Goal: Contribute content: Contribute content

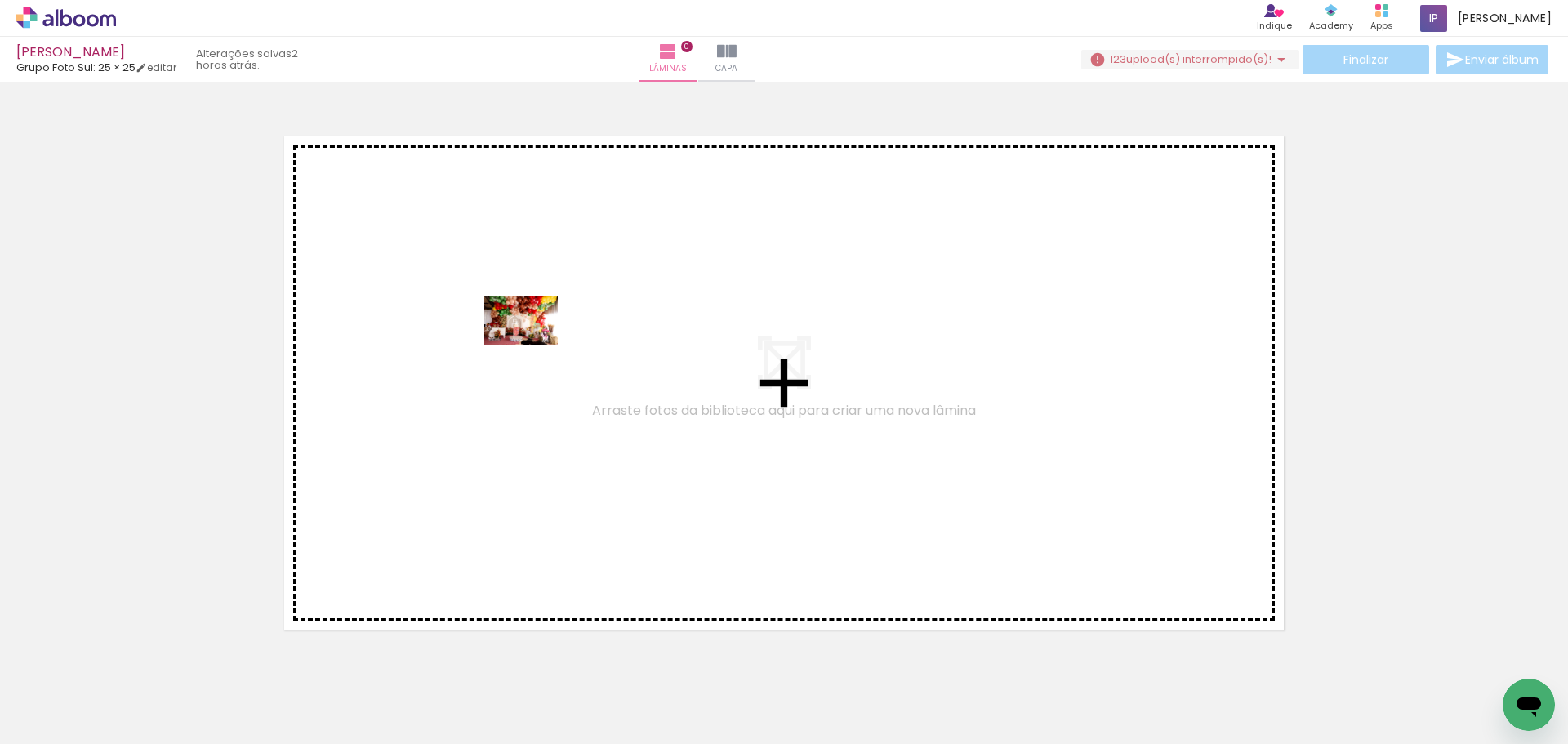
drag, startPoint x: 174, startPoint y: 692, endPoint x: 162, endPoint y: 40, distance: 652.1
click at [533, 347] on quentale-workspace at bounding box center [784, 372] width 1568 height 744
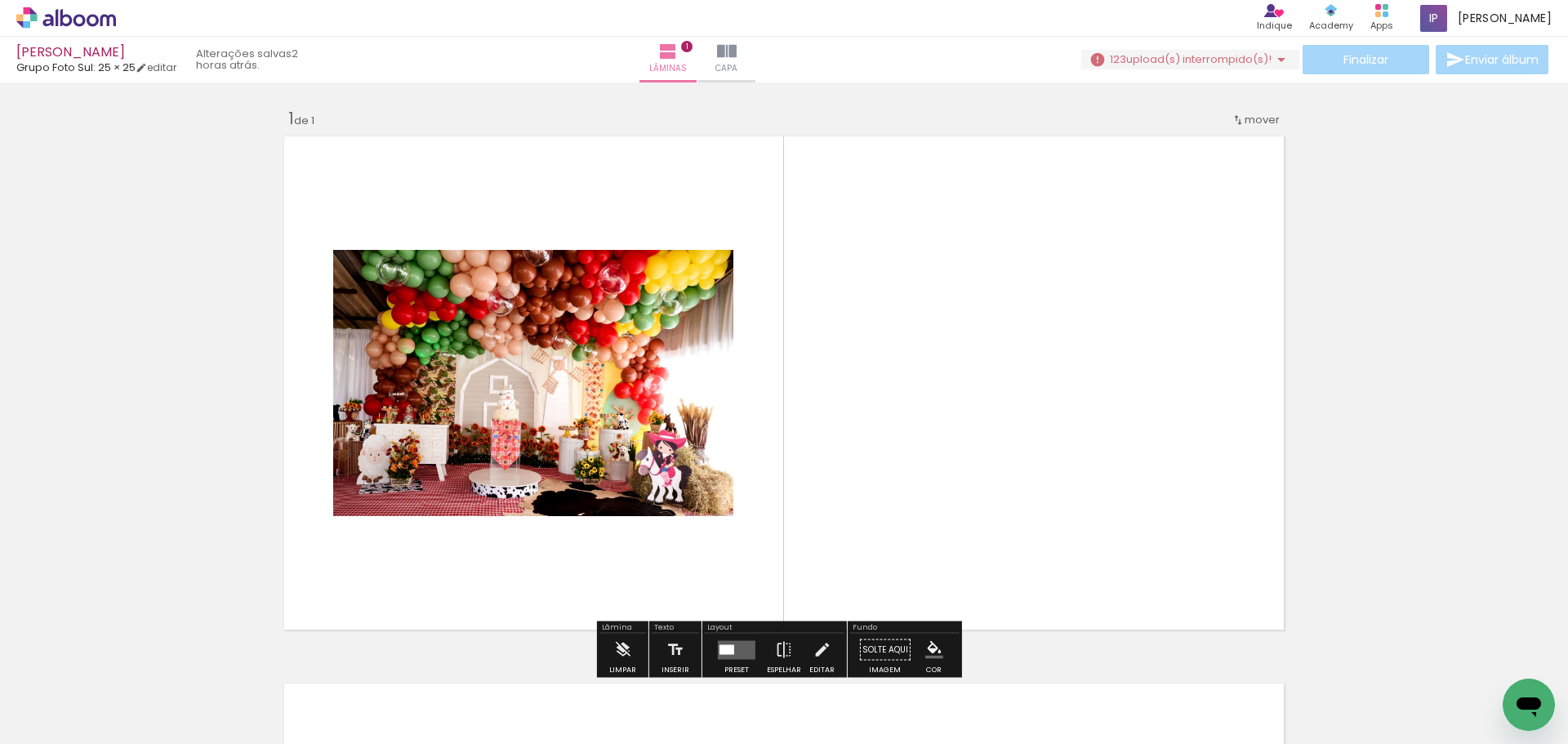
scroll to position [20, 0]
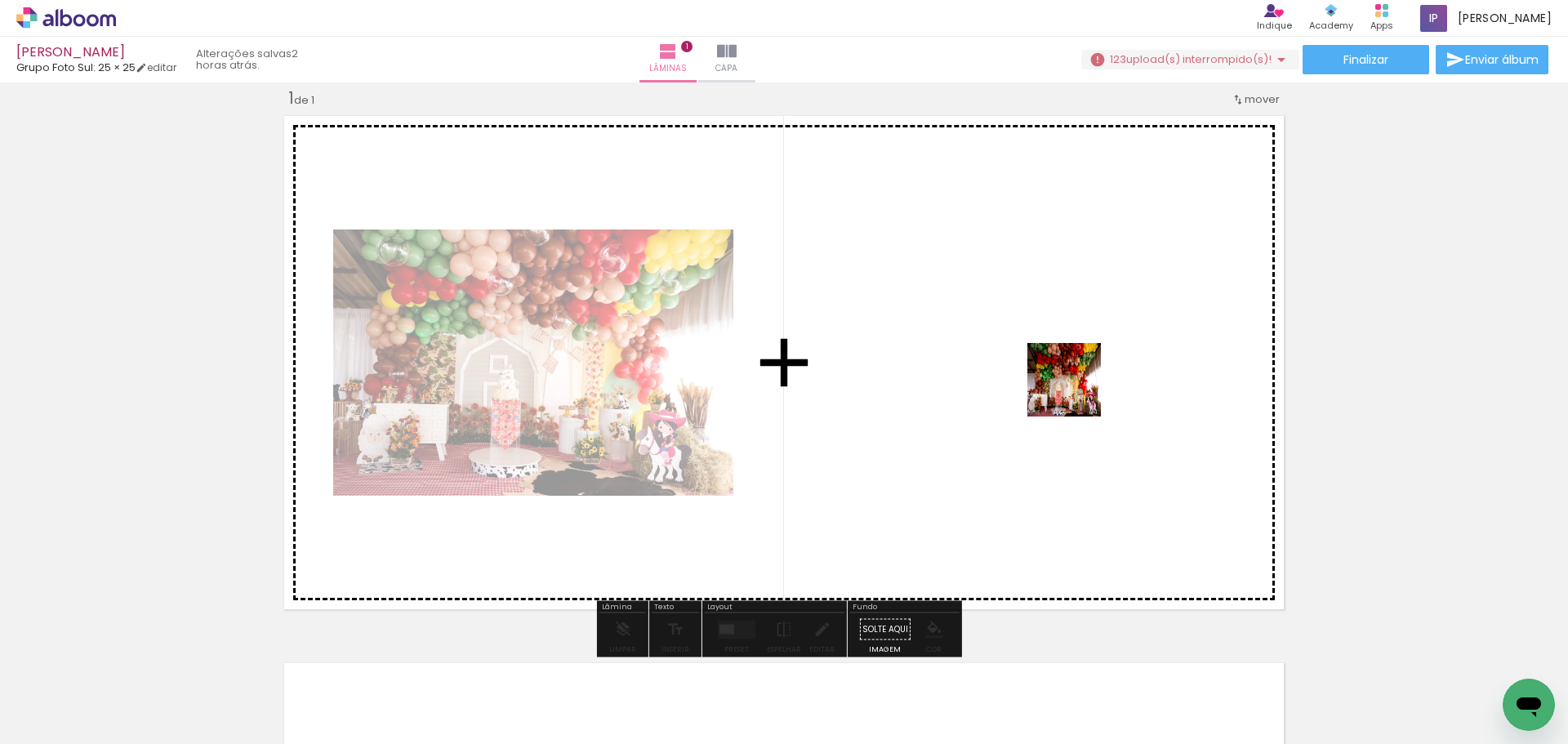
drag, startPoint x: 1189, startPoint y: 708, endPoint x: 1077, endPoint y: 392, distance: 335.3
click at [1077, 392] on quentale-workspace at bounding box center [784, 372] width 1568 height 744
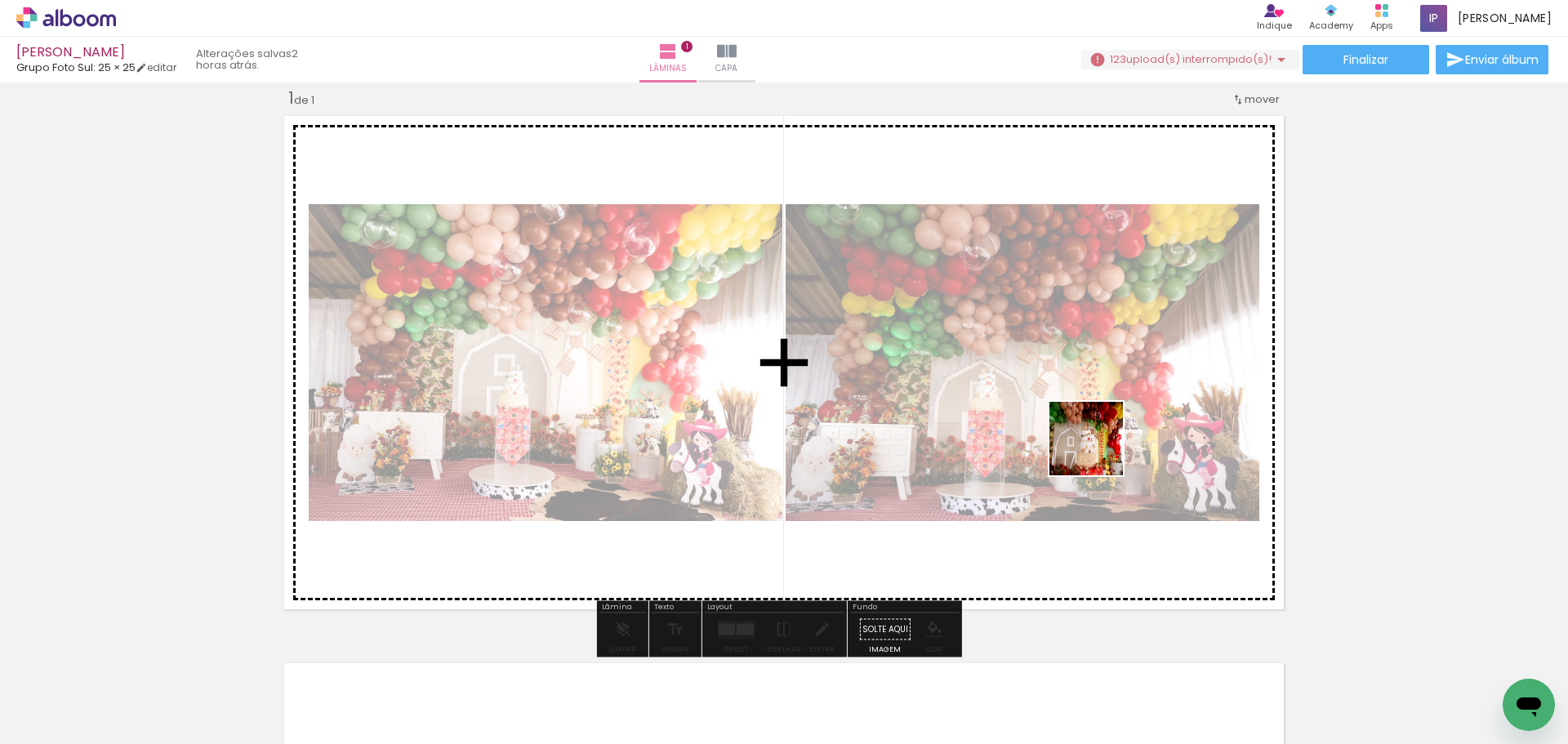
drag, startPoint x: 1089, startPoint y: 710, endPoint x: 1098, endPoint y: 446, distance: 264.2
click at [1098, 446] on quentale-workspace at bounding box center [784, 372] width 1568 height 744
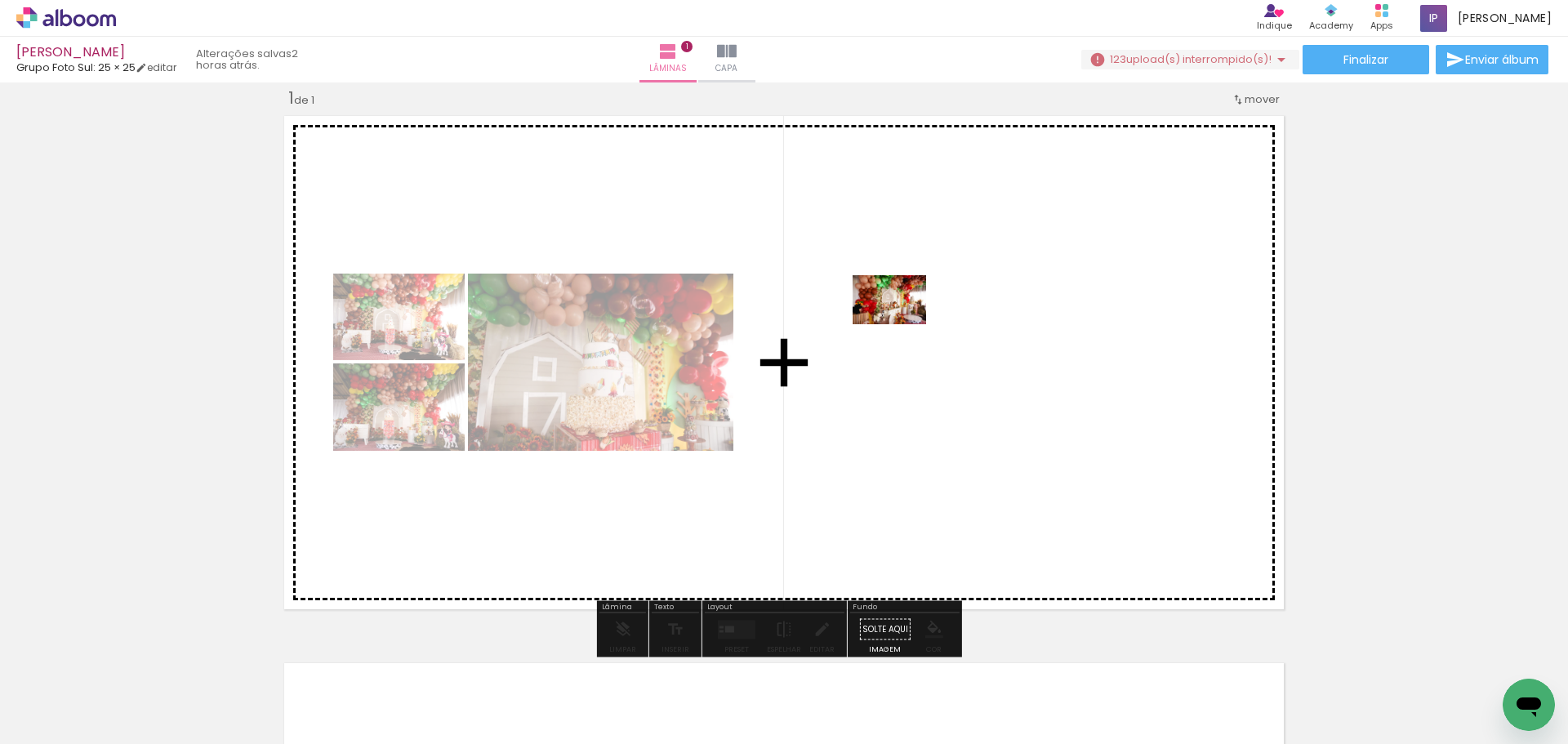
drag, startPoint x: 905, startPoint y: 644, endPoint x: 902, endPoint y: 324, distance: 320.0
click at [902, 324] on quentale-workspace at bounding box center [784, 372] width 1568 height 744
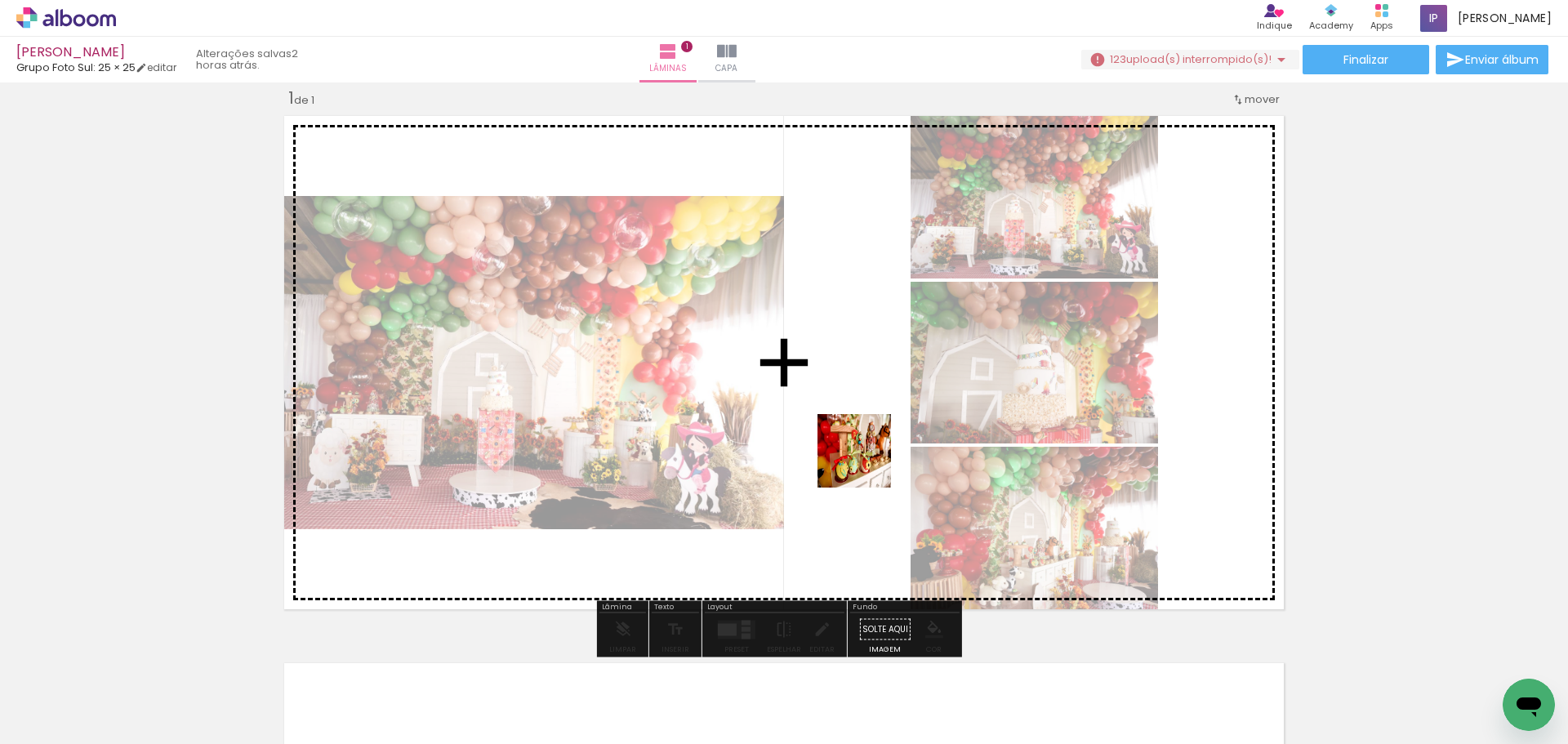
drag, startPoint x: 816, startPoint y: 703, endPoint x: 884, endPoint y: 415, distance: 295.9
click at [884, 415] on quentale-workspace at bounding box center [784, 372] width 1568 height 744
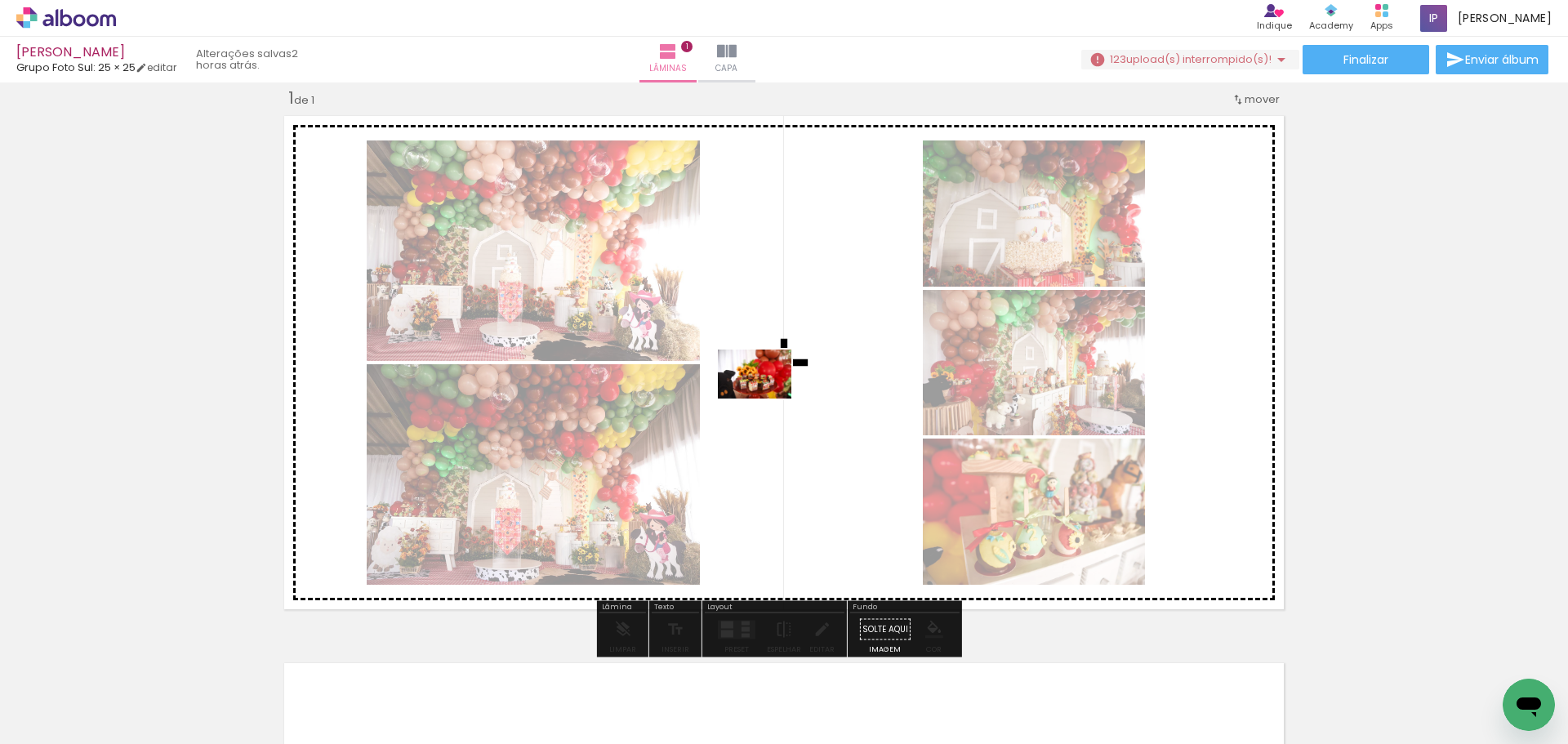
drag, startPoint x: 730, startPoint y: 708, endPoint x: 765, endPoint y: 396, distance: 314.0
click at [765, 396] on quentale-workspace at bounding box center [784, 372] width 1568 height 744
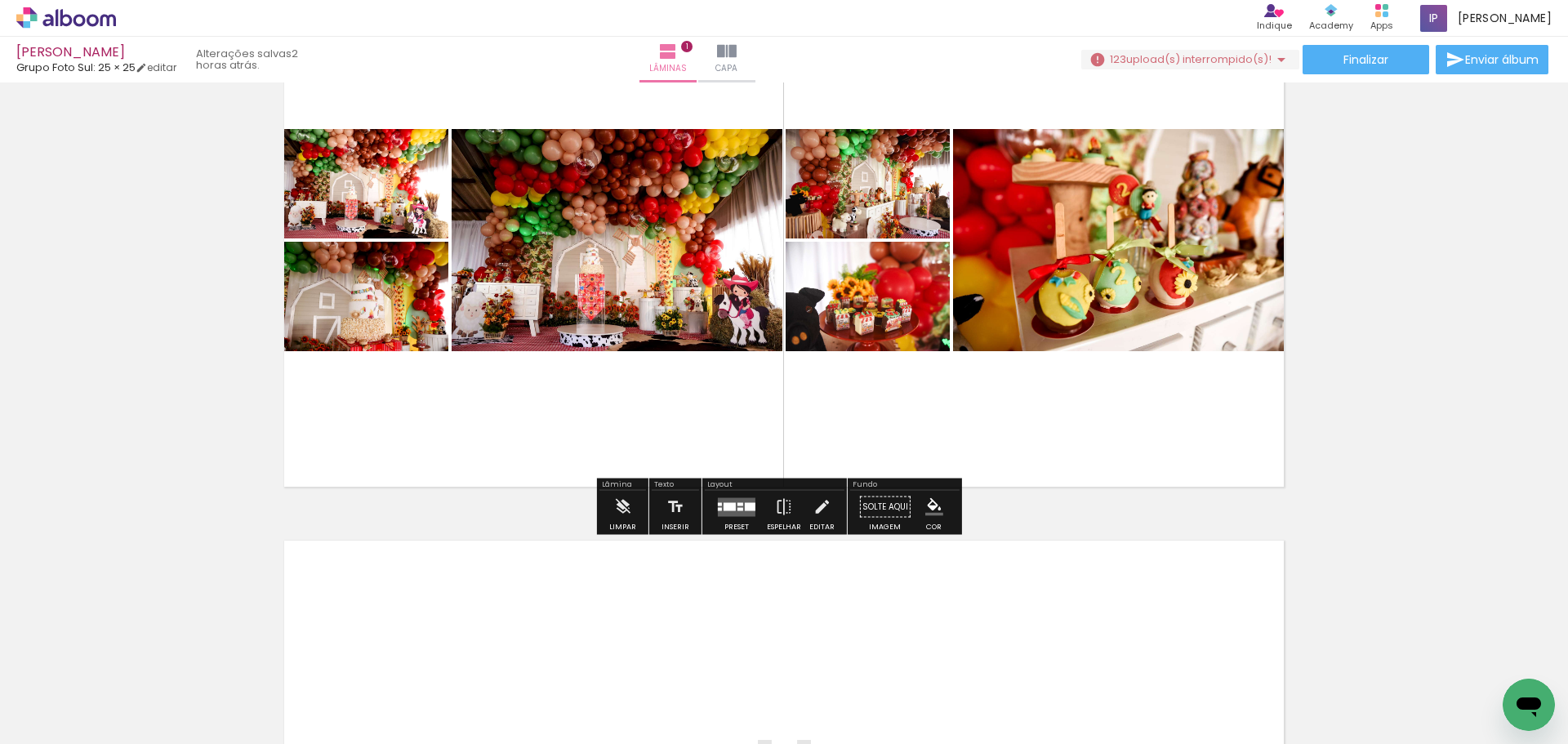
scroll to position [348, 0]
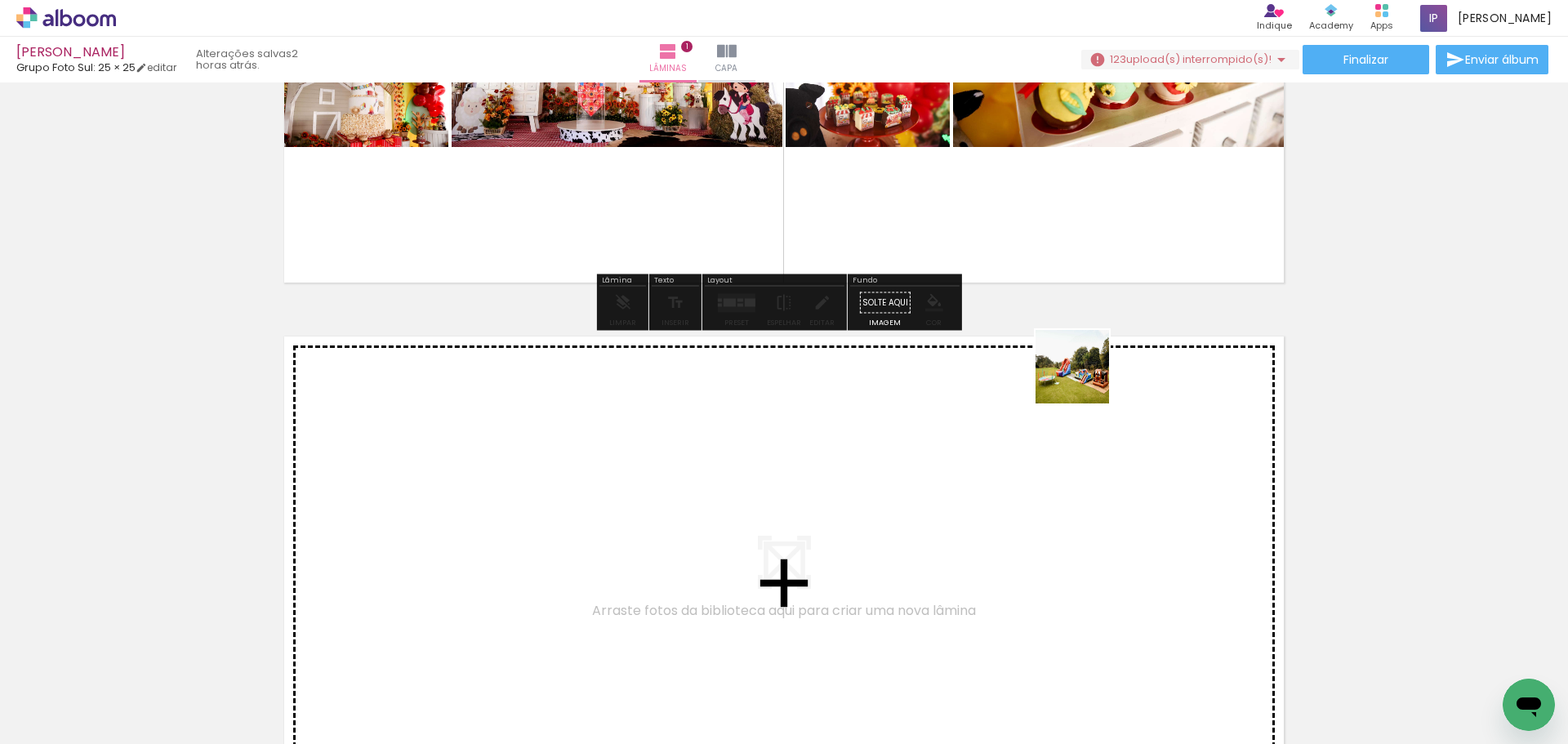
drag, startPoint x: 1281, startPoint y: 693, endPoint x: 931, endPoint y: 693, distance: 350.0
click at [1084, 379] on quentale-workspace at bounding box center [784, 372] width 1568 height 744
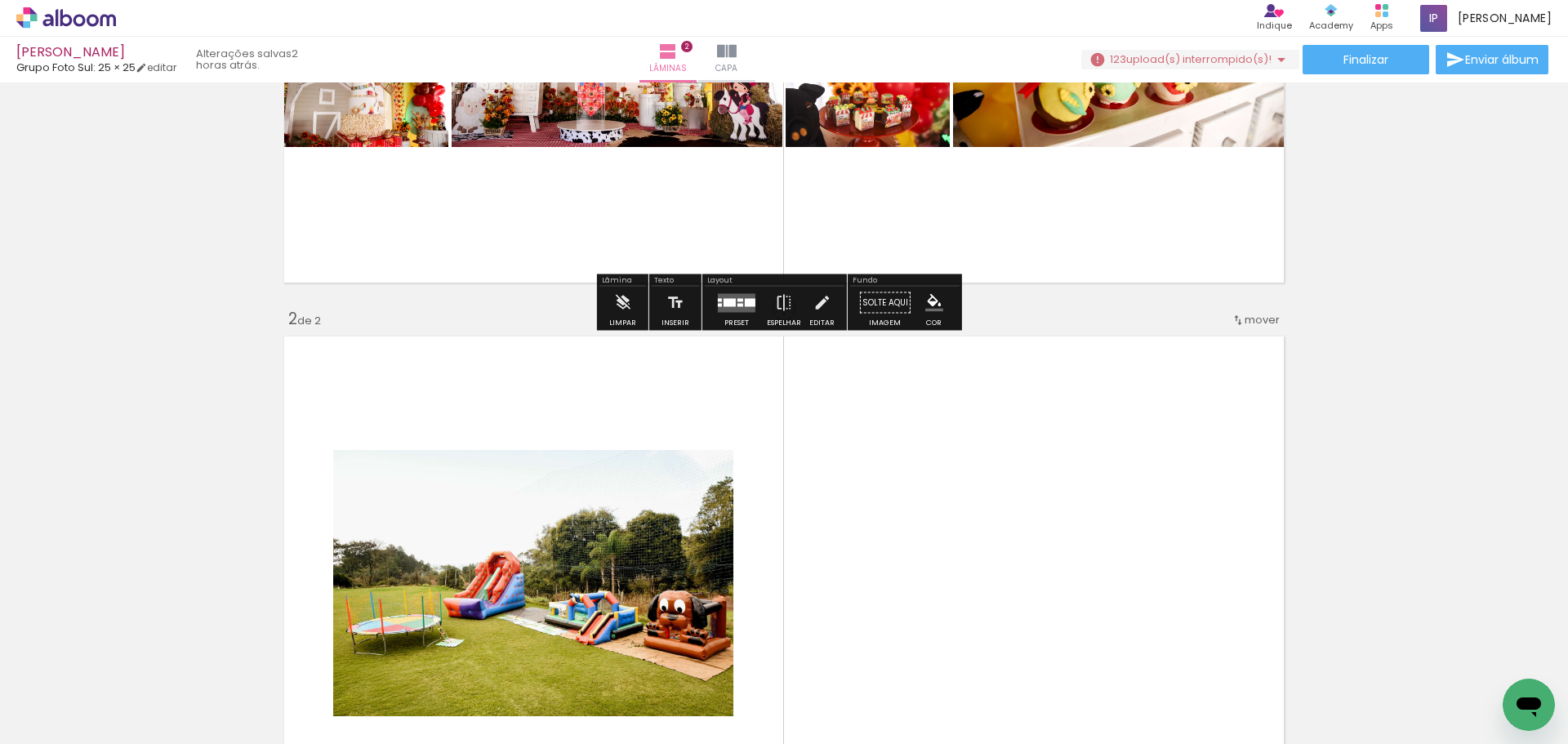
scroll to position [568, 0]
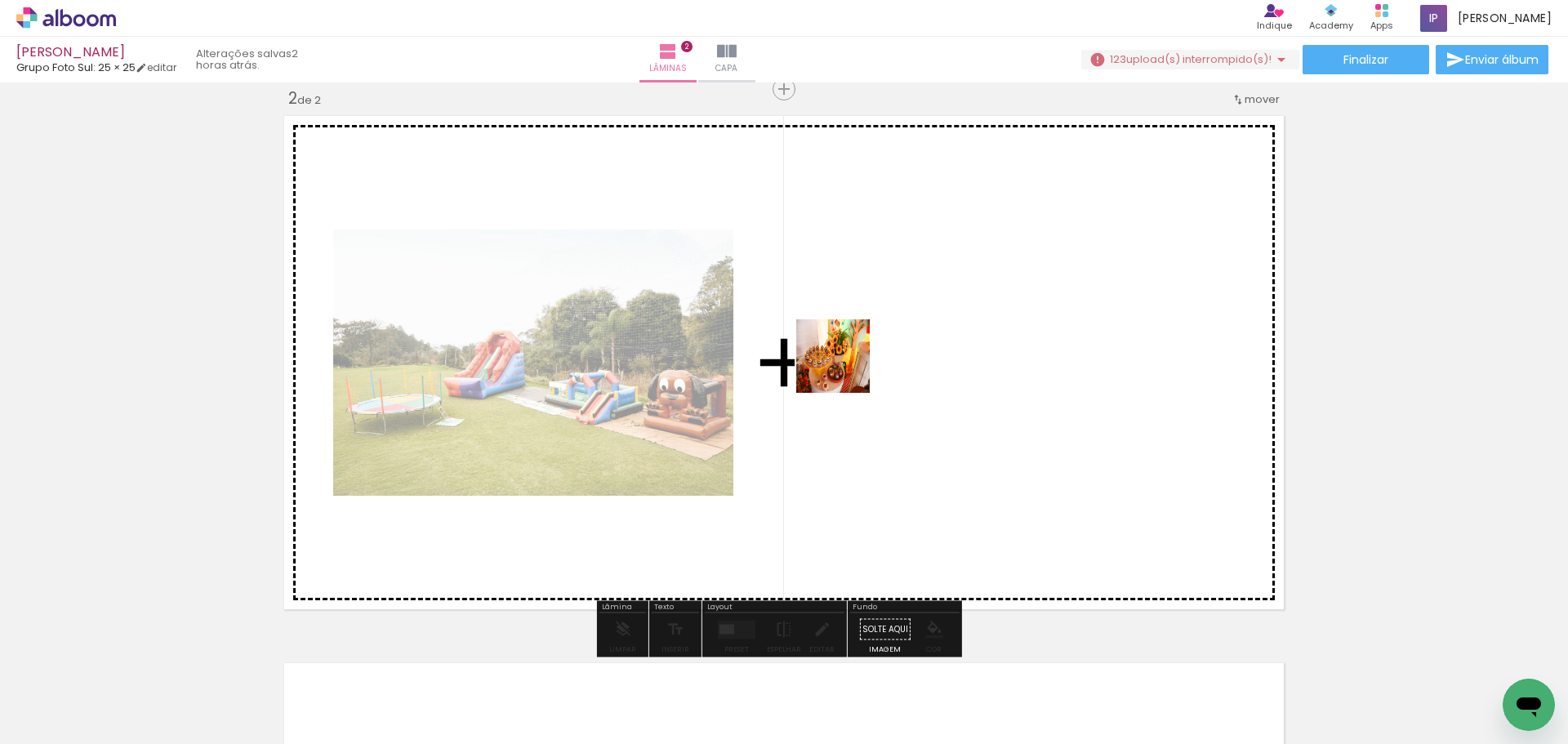
drag, startPoint x: 988, startPoint y: 698, endPoint x: 693, endPoint y: 575, distance: 319.6
click at [846, 368] on quentale-workspace at bounding box center [784, 372] width 1568 height 744
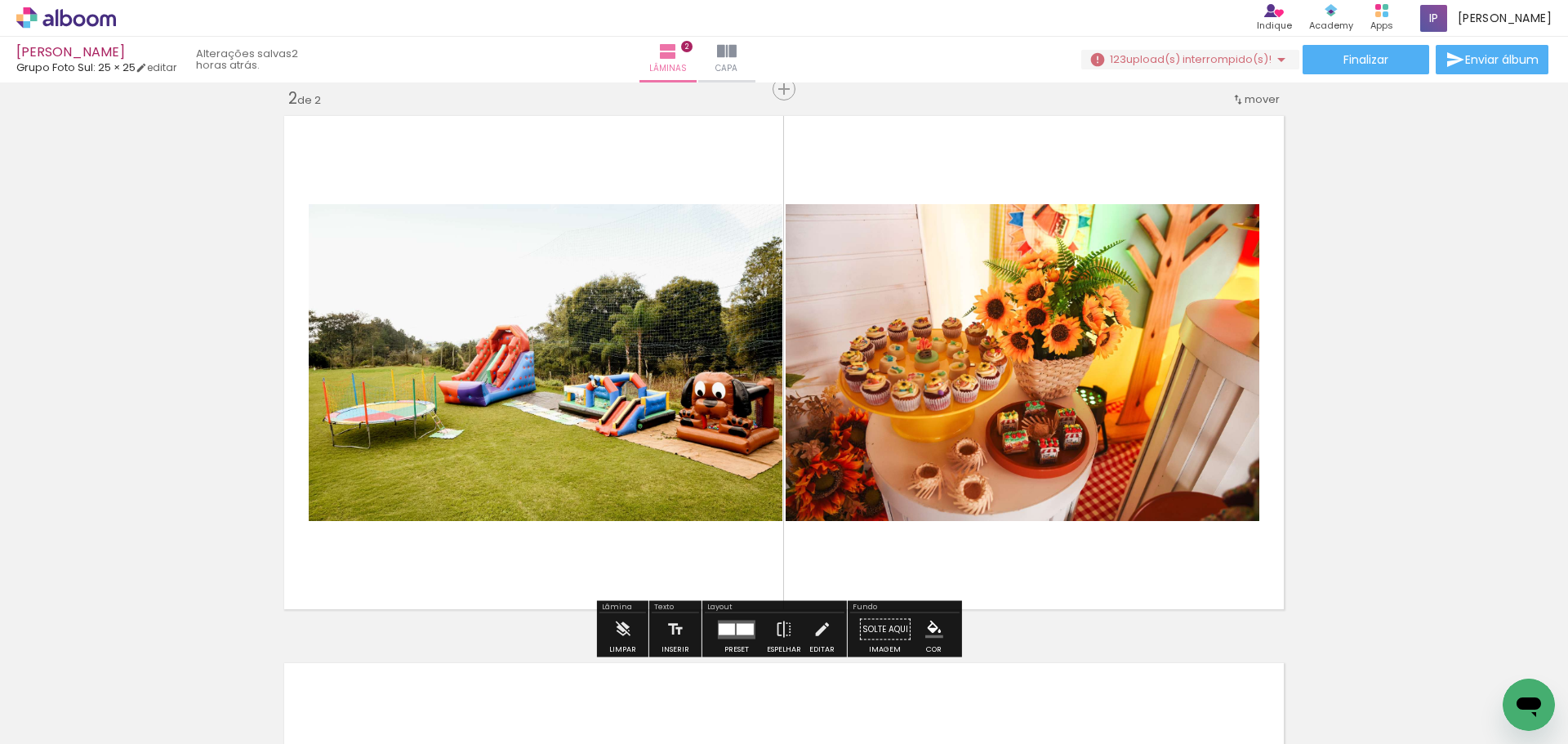
drag, startPoint x: 638, startPoint y: 697, endPoint x: 542, endPoint y: 576, distance: 154.5
click at [558, 350] on quentale-workspace at bounding box center [784, 372] width 1568 height 744
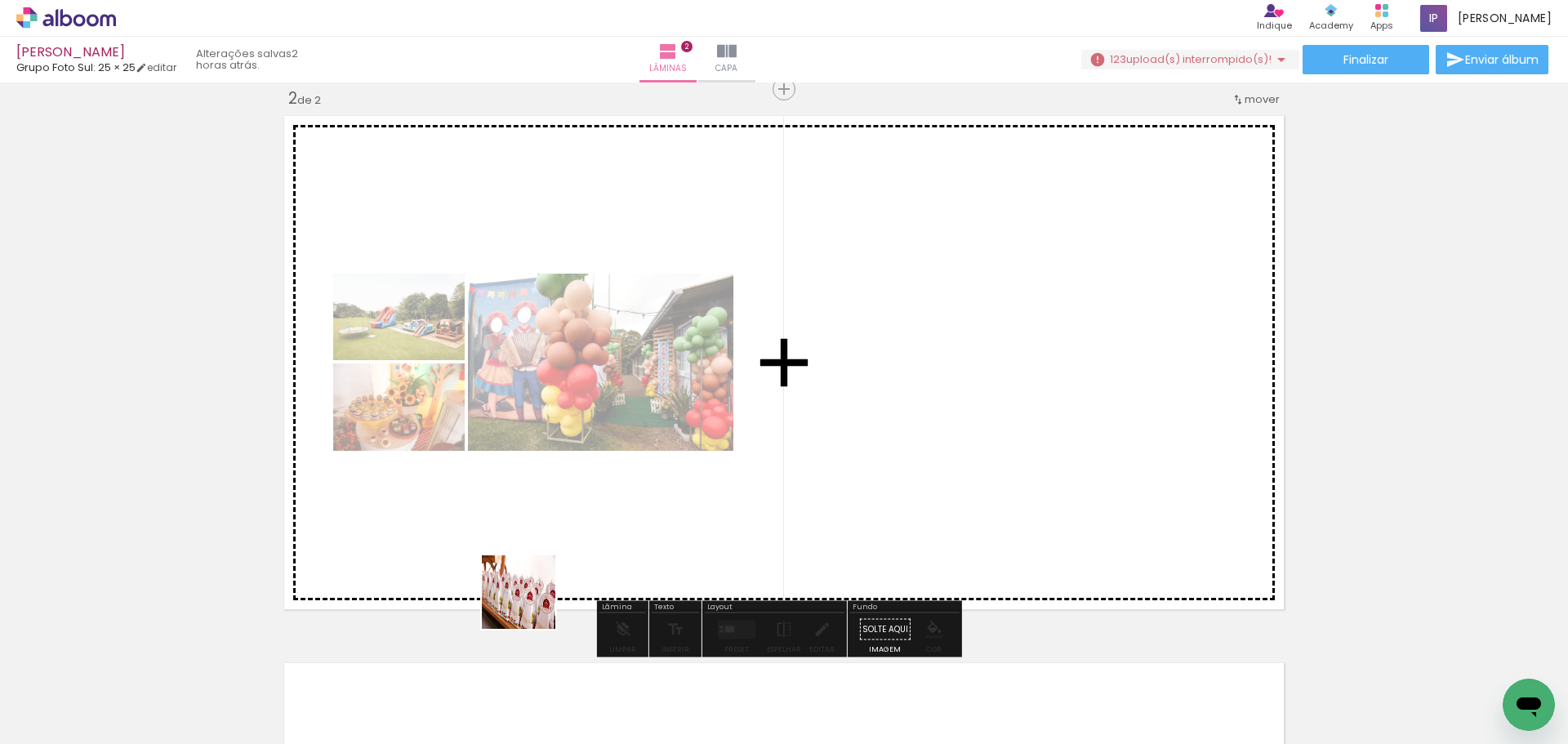
drag, startPoint x: 538, startPoint y: 680, endPoint x: 471, endPoint y: 675, distance: 67.2
click at [540, 454] on quentale-workspace at bounding box center [784, 372] width 1568 height 744
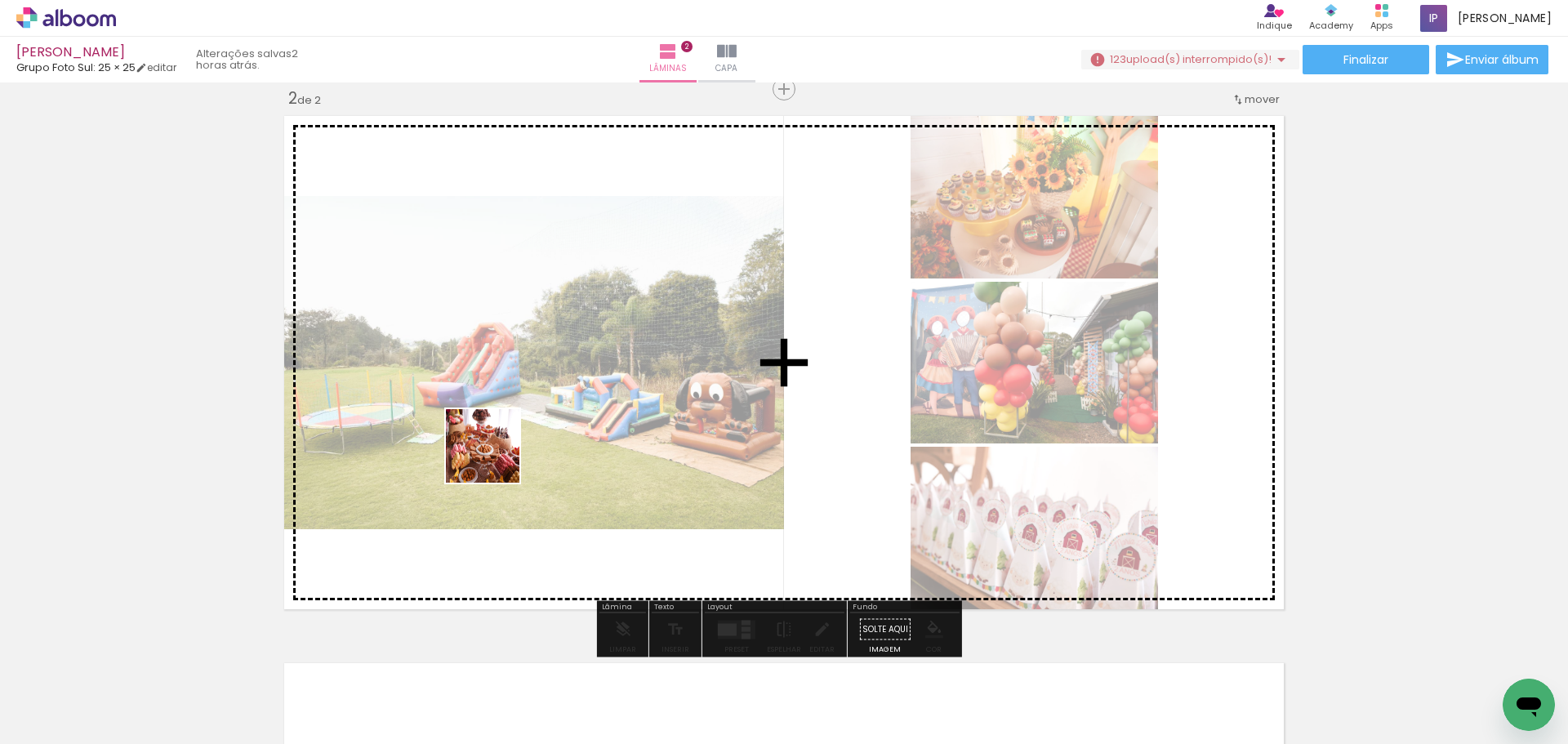
drag, startPoint x: 447, startPoint y: 696, endPoint x: 495, endPoint y: 458, distance: 242.8
click at [495, 458] on quentale-workspace at bounding box center [784, 372] width 1568 height 744
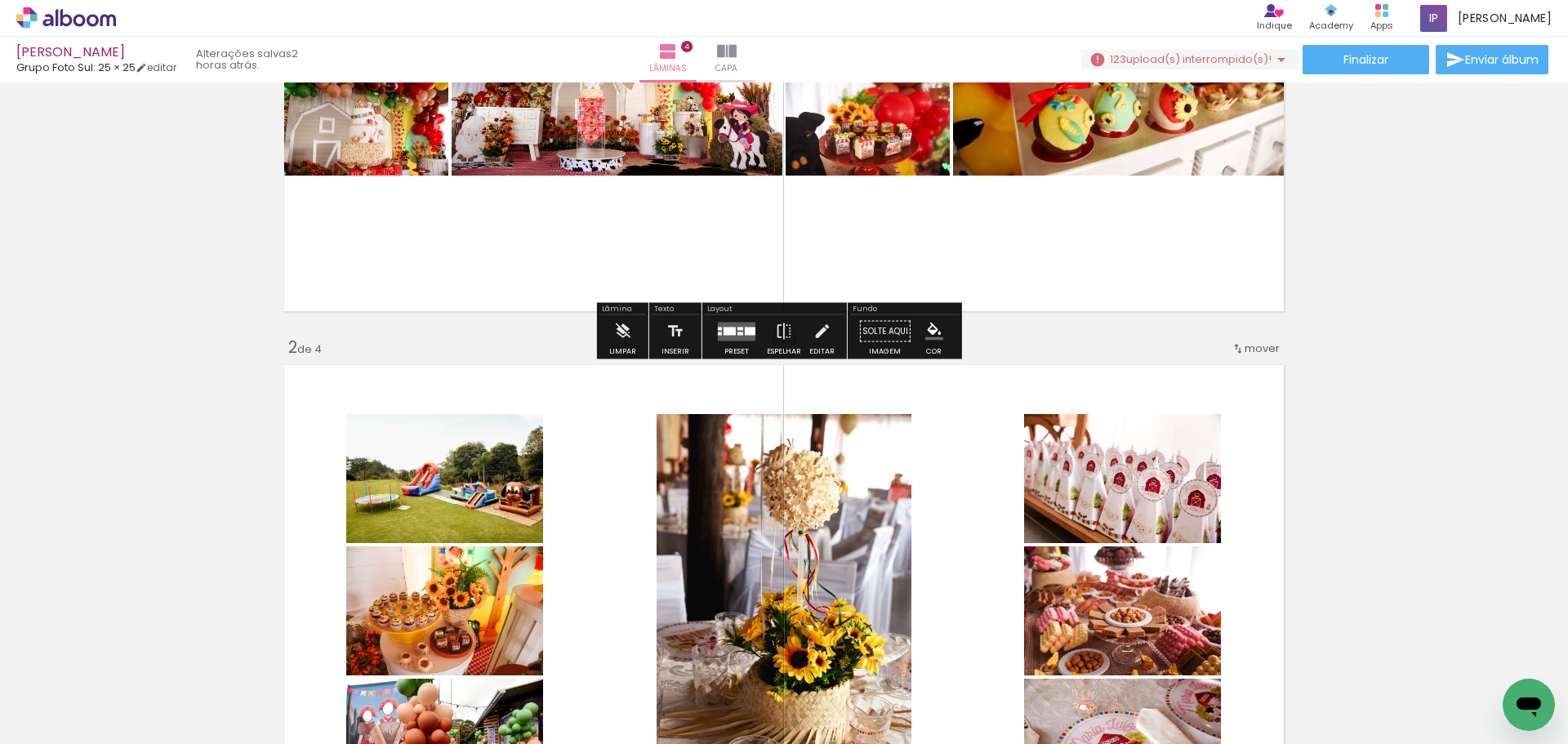
scroll to position [327, 0]
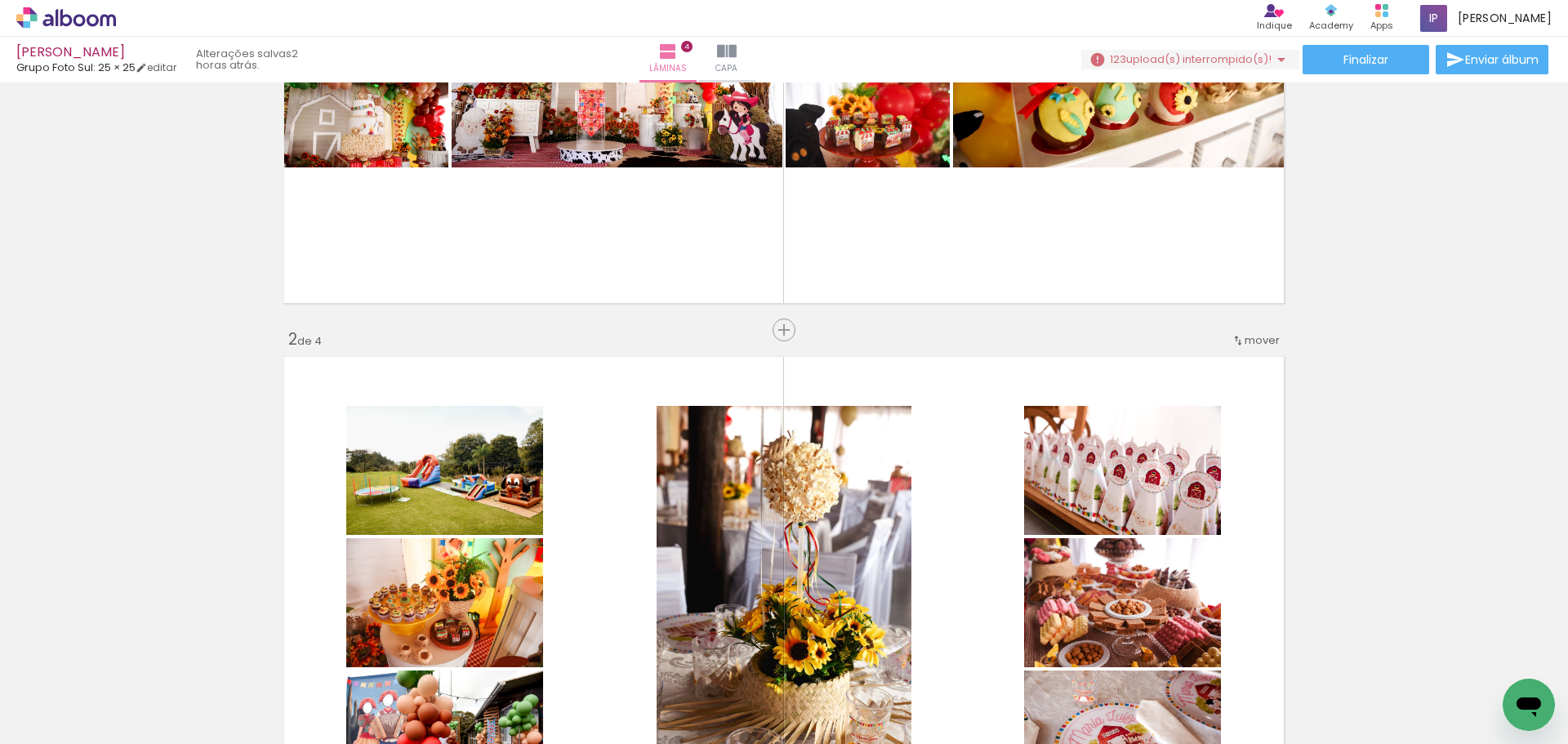
click at [44, 693] on input "Todas as fotos" at bounding box center [46, 694] width 62 height 14
click at [0, 0] on slot "Não utilizadas" at bounding box center [0, 0] width 0 height 0
type input "Não utilizadas"
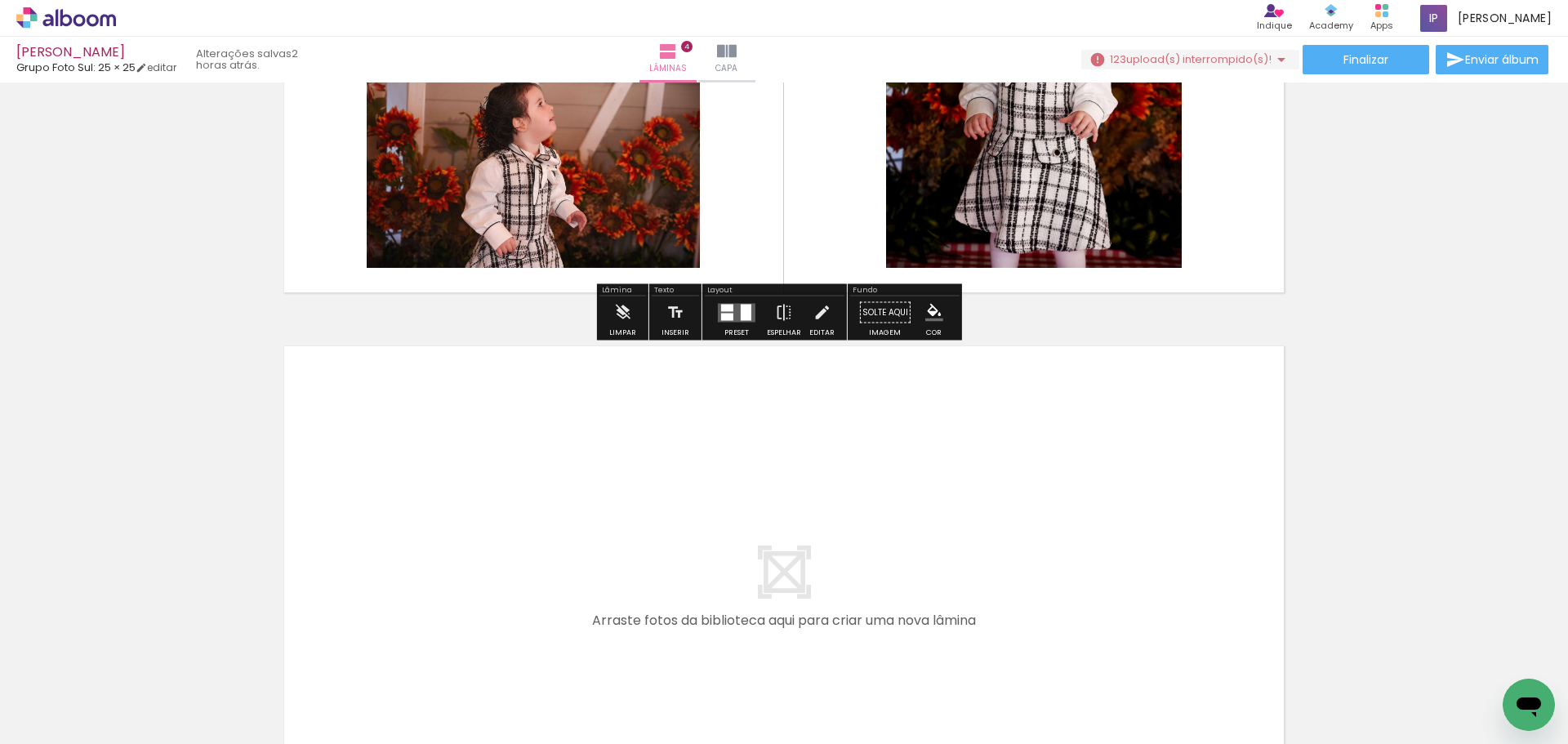
scroll to position [1996, 0]
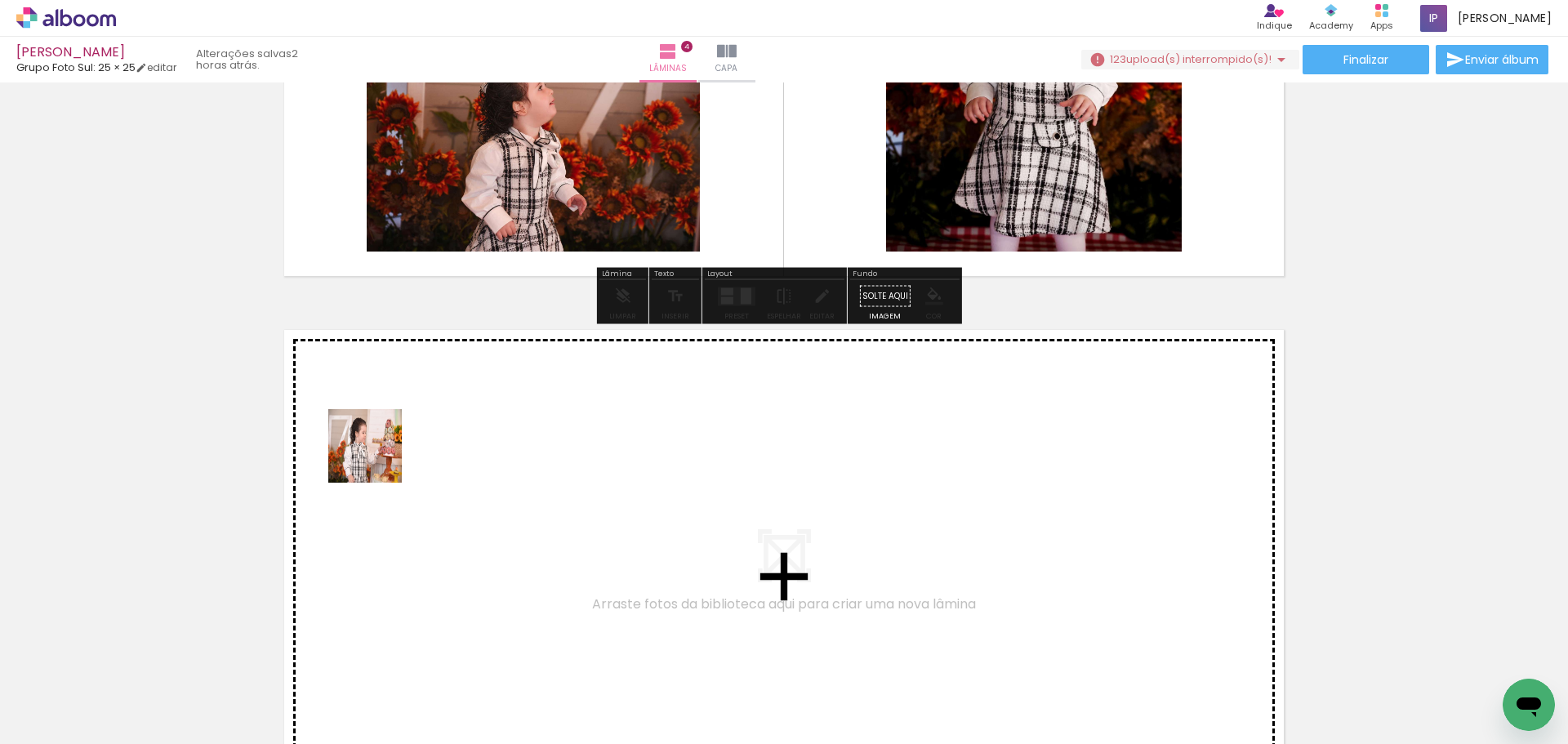
drag, startPoint x: 157, startPoint y: 703, endPoint x: 378, endPoint y: 458, distance: 329.9
click at [378, 458] on quentale-workspace at bounding box center [784, 372] width 1568 height 744
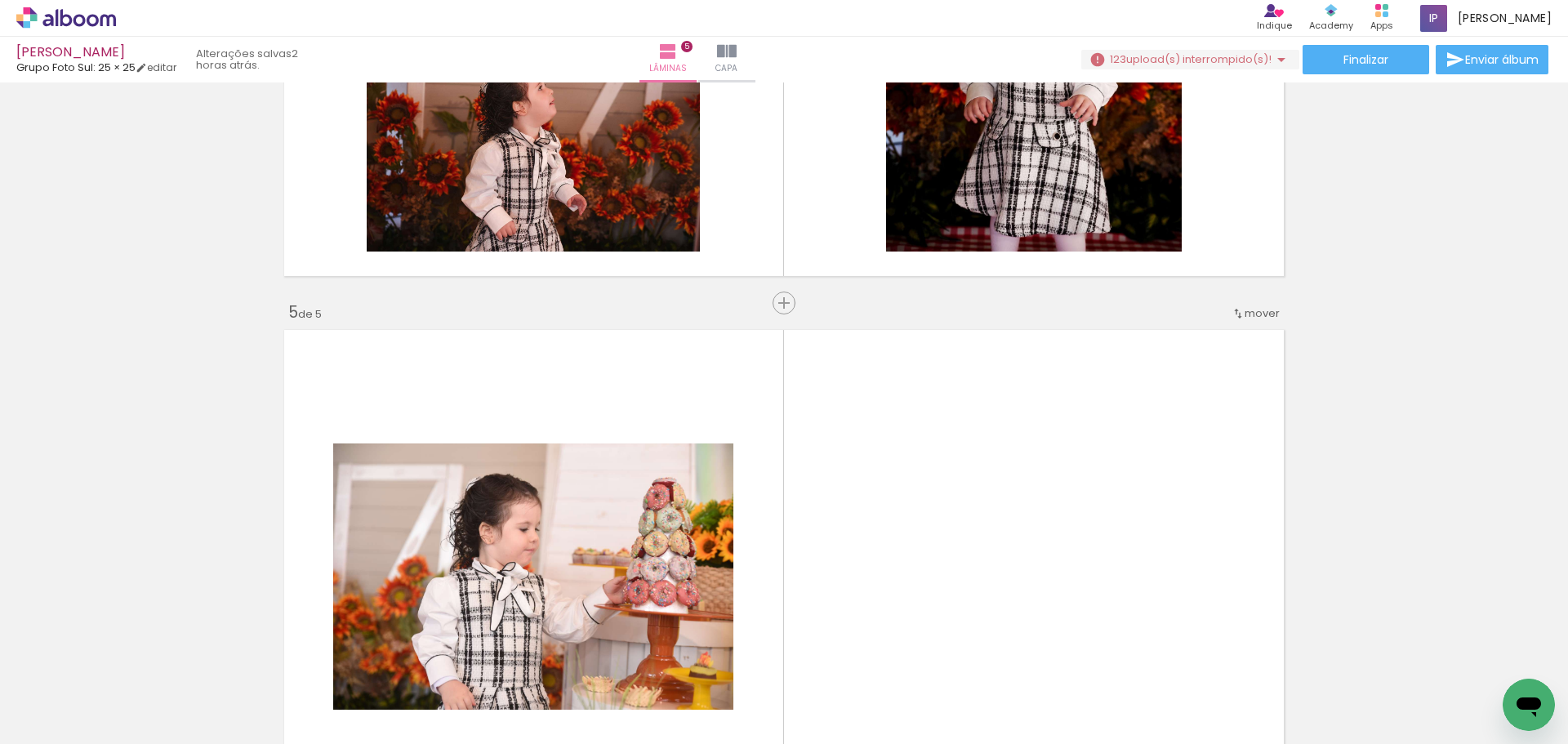
scroll to position [2211, 0]
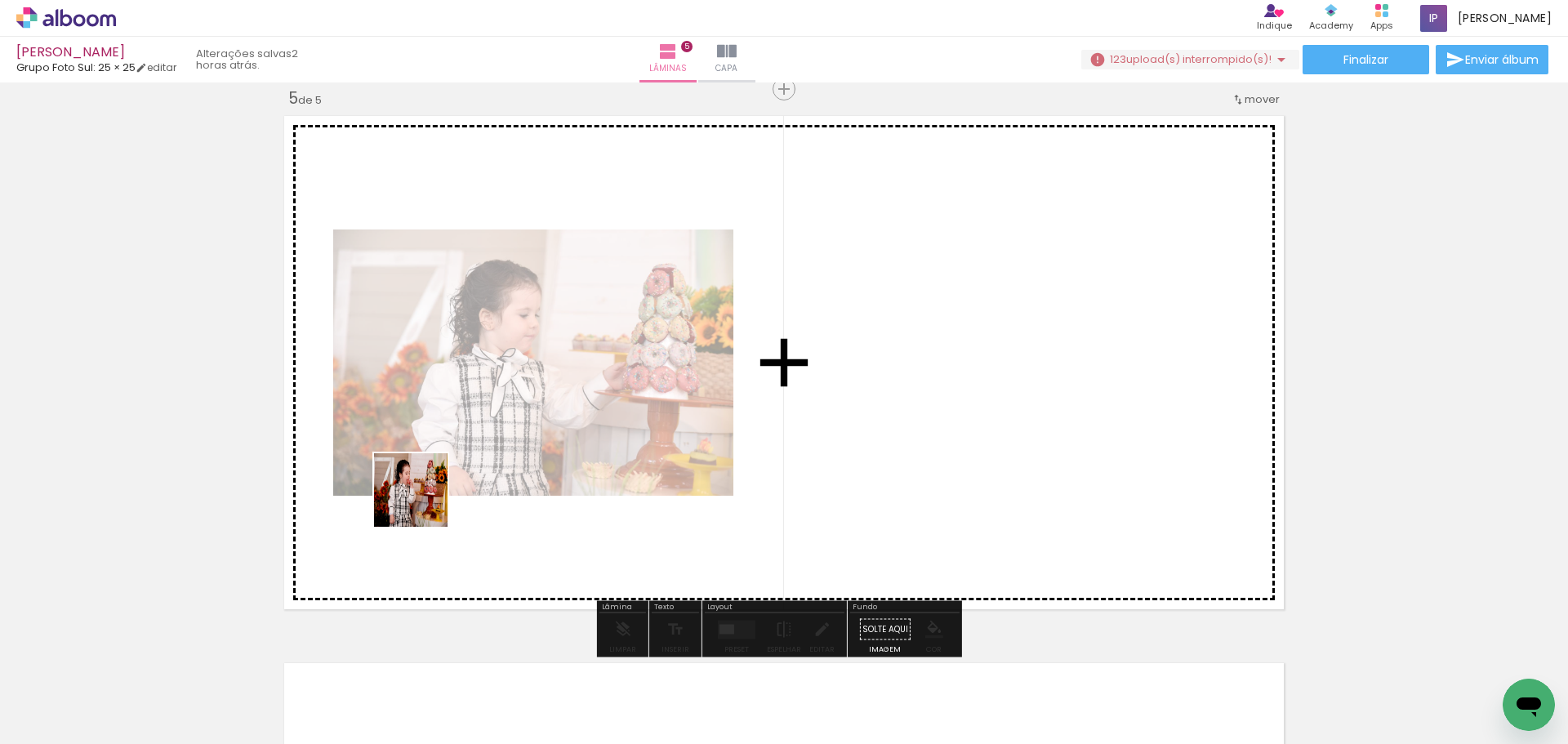
drag, startPoint x: 363, startPoint y: 548, endPoint x: 573, endPoint y: 399, distance: 257.5
click at [573, 399] on quentale-workspace at bounding box center [784, 372] width 1568 height 744
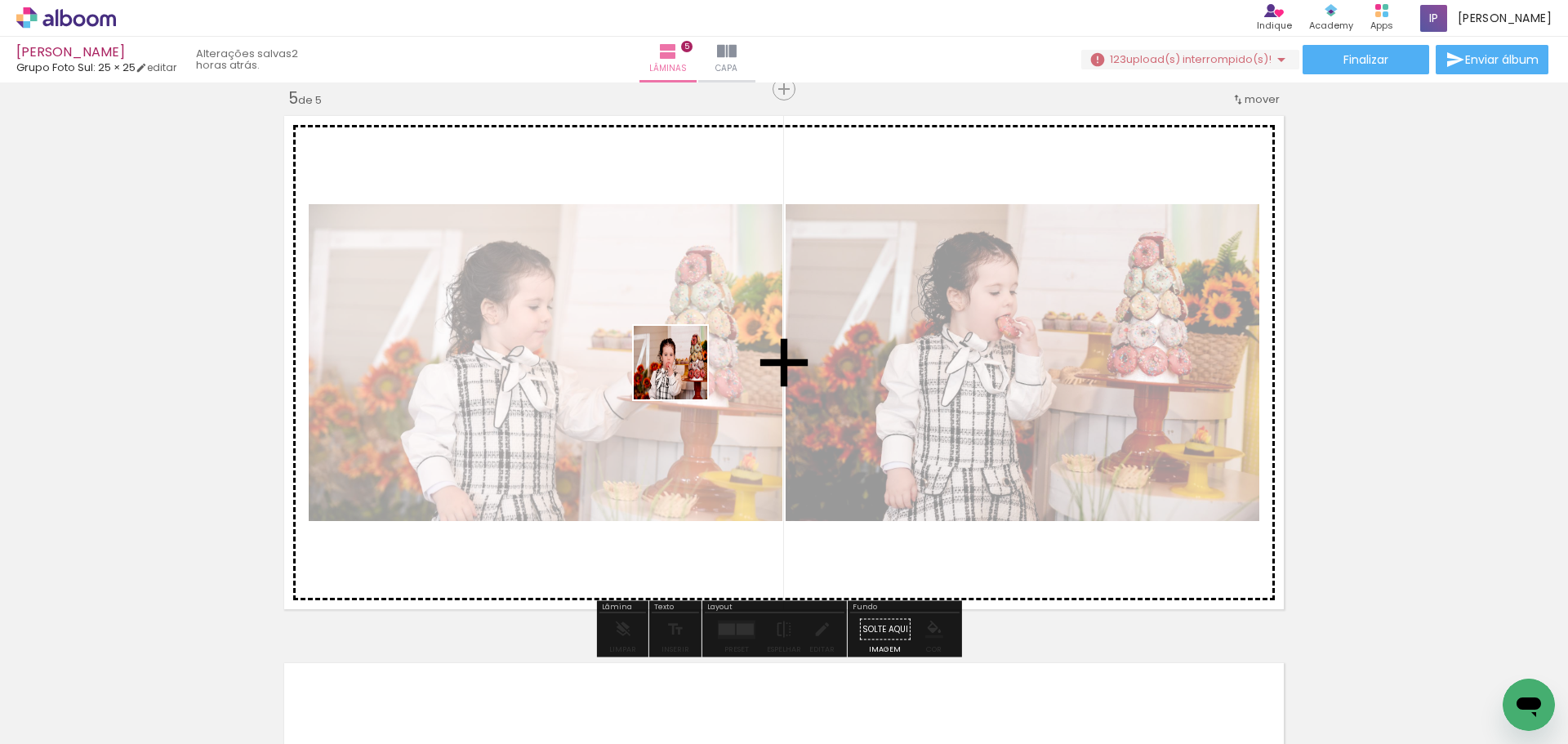
drag, startPoint x: 170, startPoint y: 702, endPoint x: 684, endPoint y: 375, distance: 609.2
click at [684, 375] on quentale-workspace at bounding box center [784, 372] width 1568 height 744
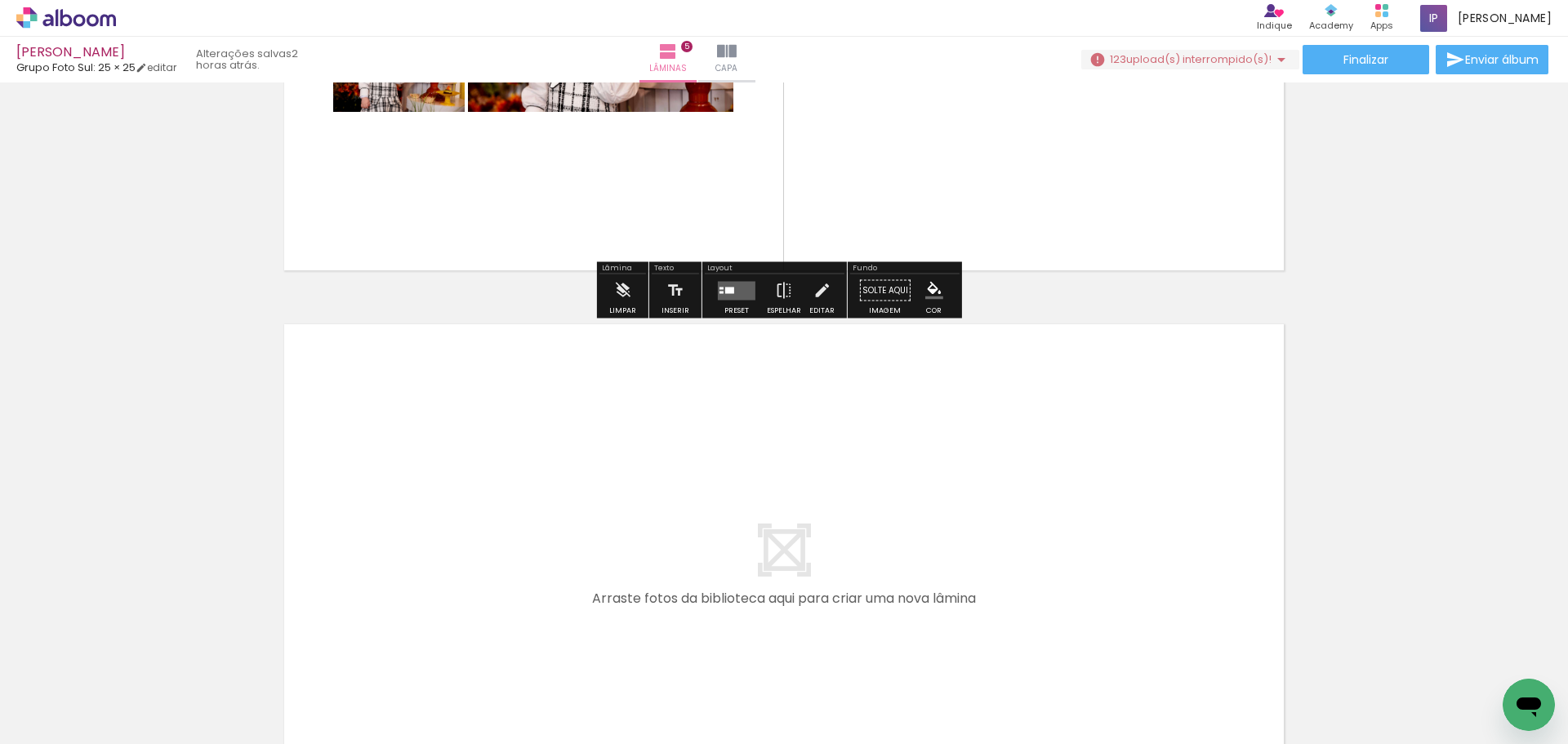
scroll to position [2620, 0]
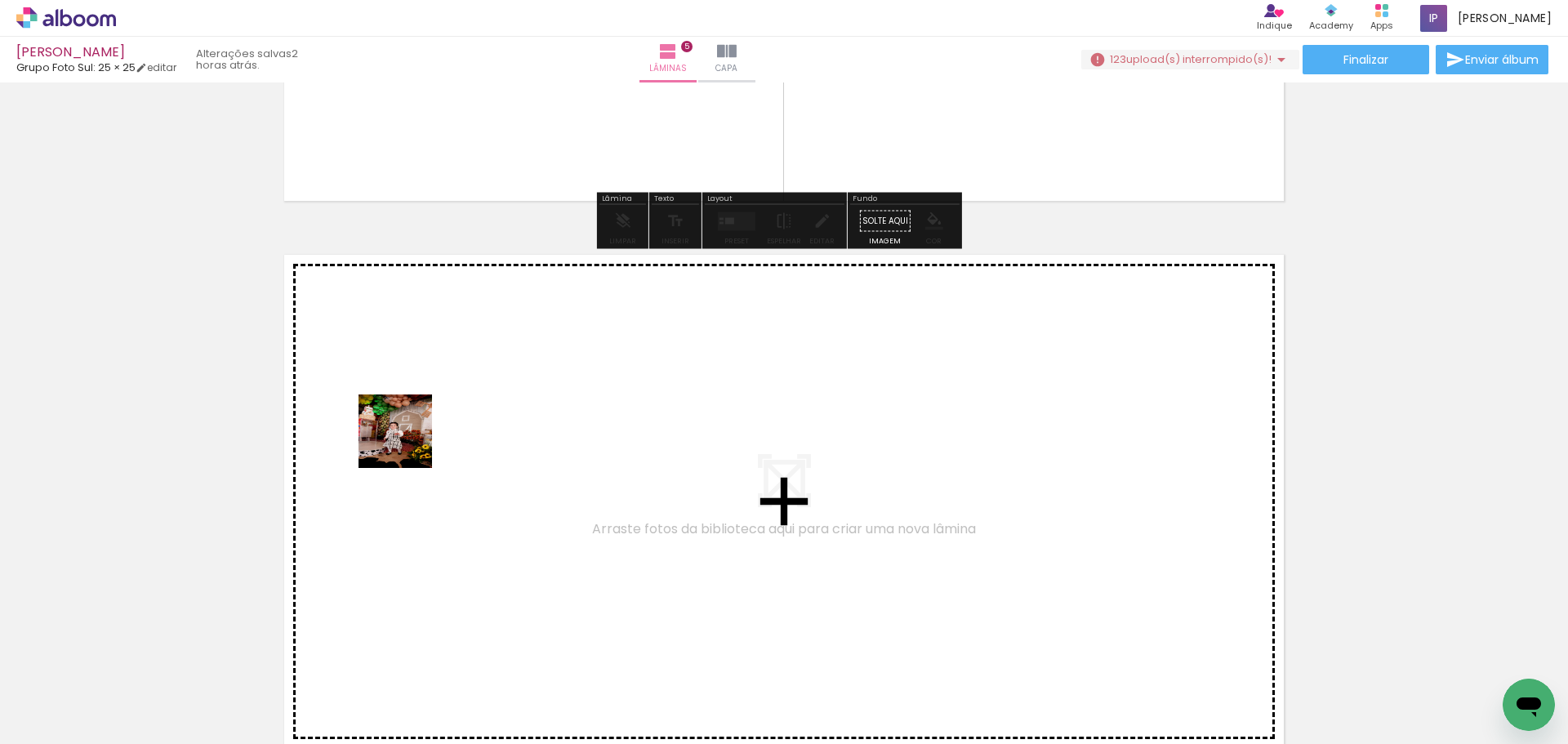
drag, startPoint x: 167, startPoint y: 700, endPoint x: 408, endPoint y: 443, distance: 352.3
click at [408, 443] on quentale-workspace at bounding box center [784, 372] width 1568 height 744
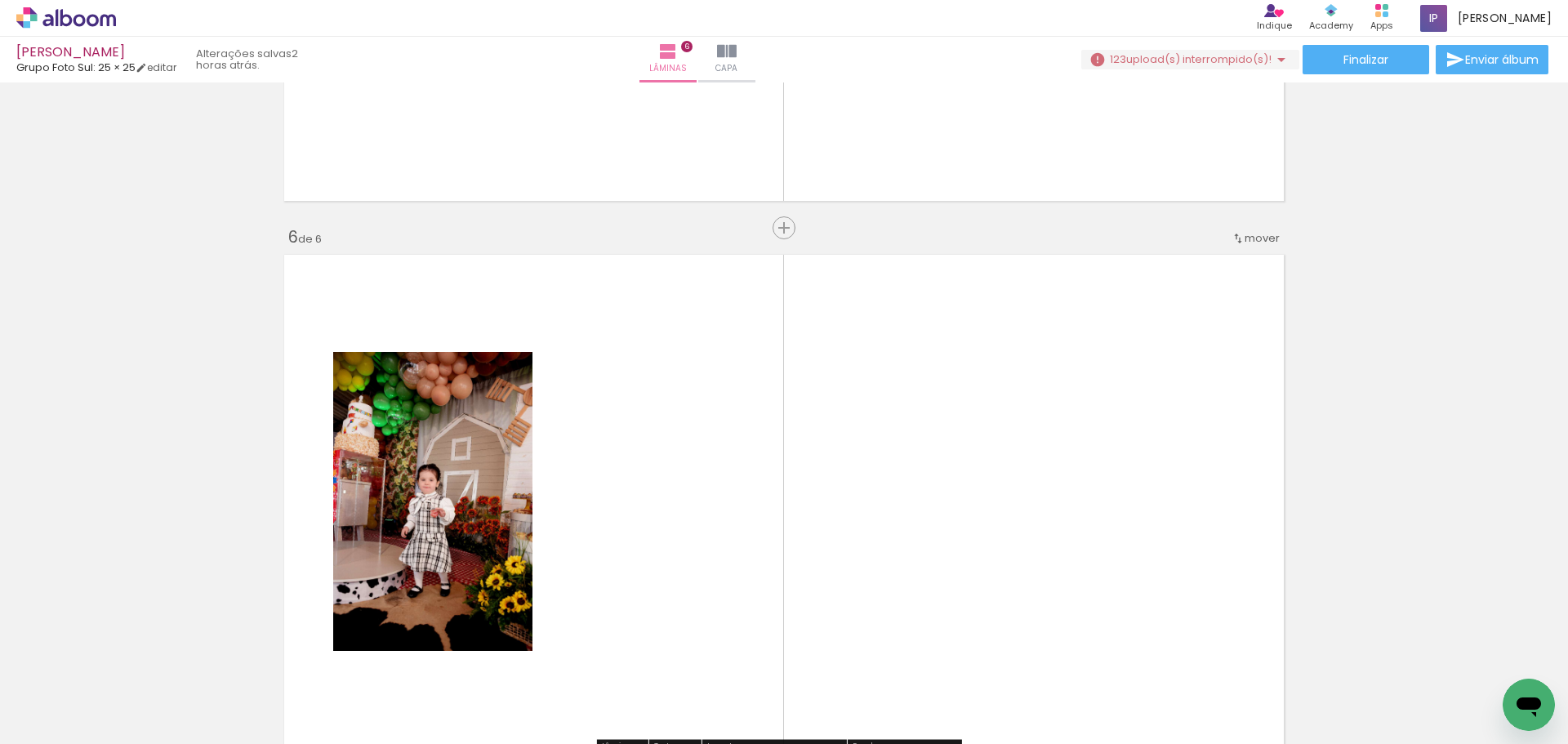
scroll to position [2758, 0]
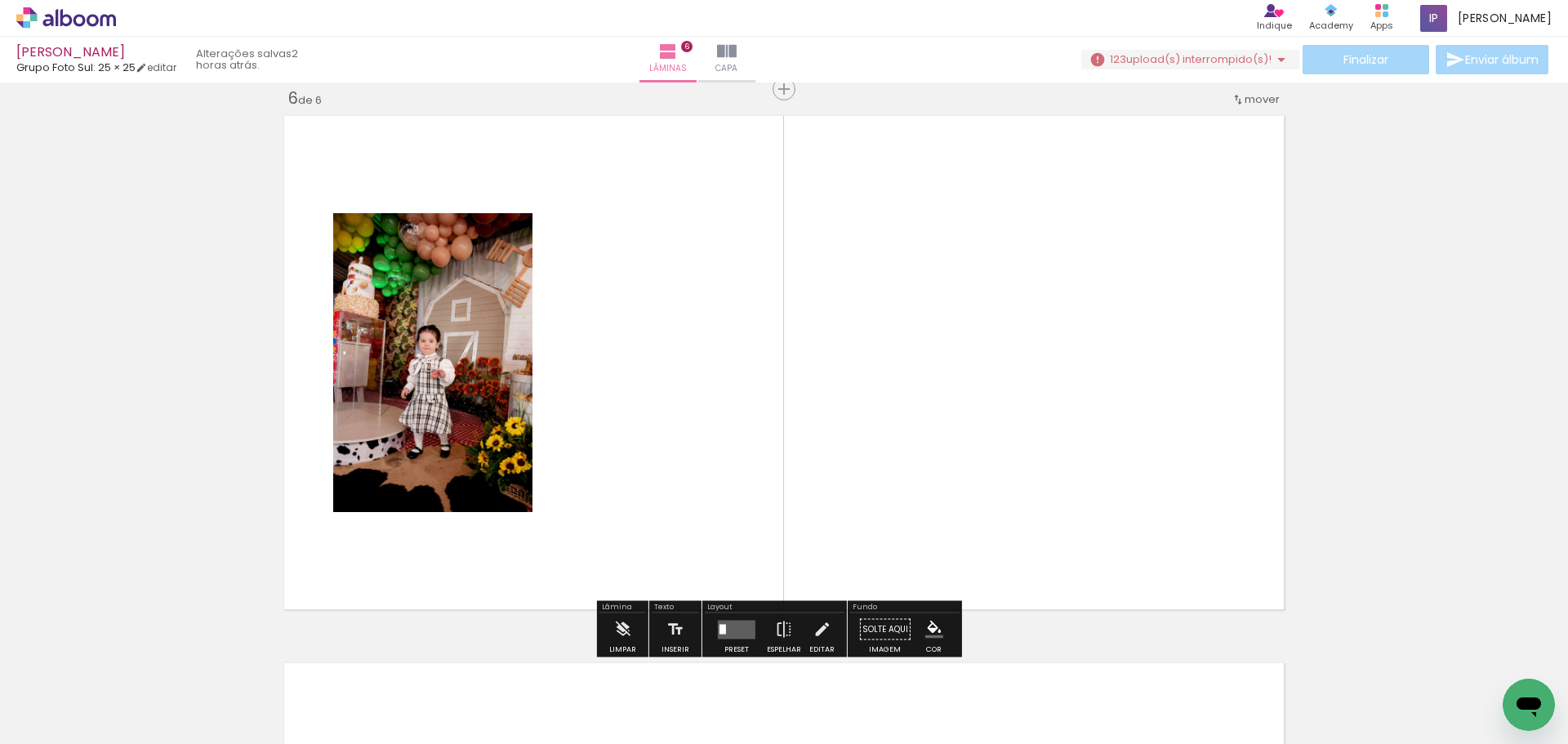
drag, startPoint x: 183, startPoint y: 692, endPoint x: 564, endPoint y: 334, distance: 522.8
click at [564, 334] on quentale-workspace at bounding box center [784, 372] width 1568 height 744
drag, startPoint x: 178, startPoint y: 703, endPoint x: 607, endPoint y: 345, distance: 558.8
click at [607, 345] on quentale-workspace at bounding box center [784, 372] width 1568 height 744
click at [44, 728] on span "Adicionar Fotos" at bounding box center [57, 735] width 49 height 18
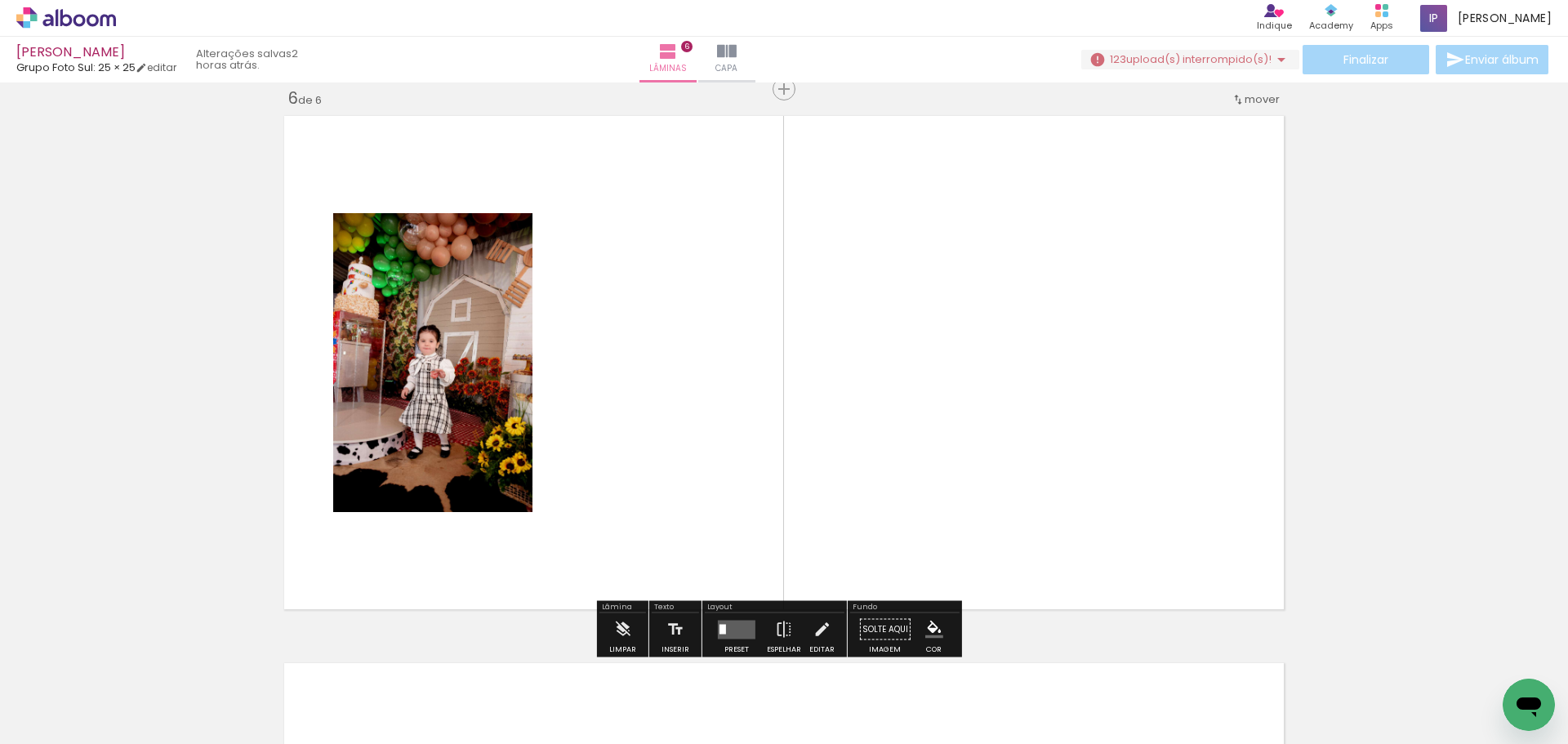
click at [0, 0] on input "file" at bounding box center [0, 0] width 0 height 0
